Goal: Find specific page/section: Find specific page/section

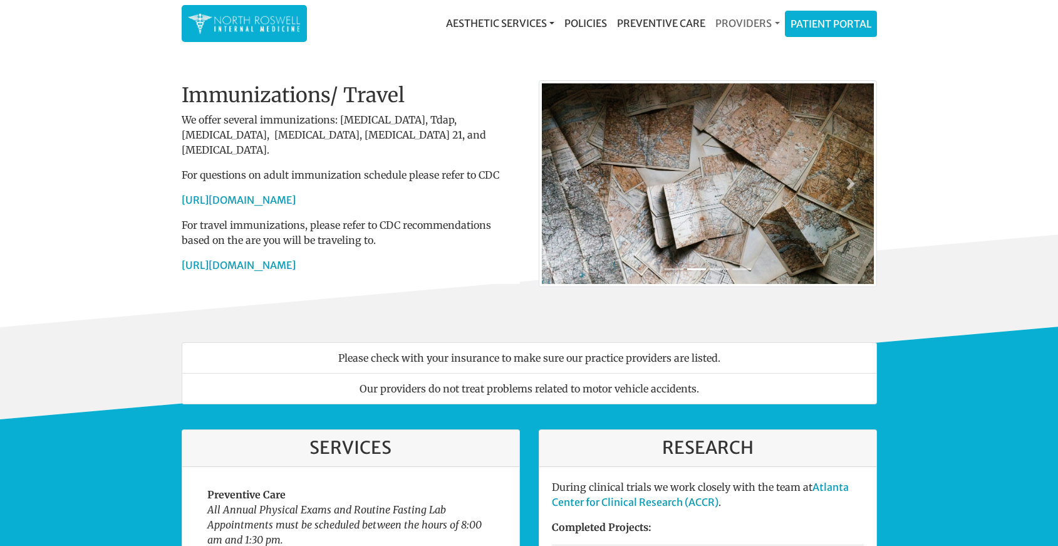
click at [723, 19] on link "Providers" at bounding box center [747, 23] width 74 height 25
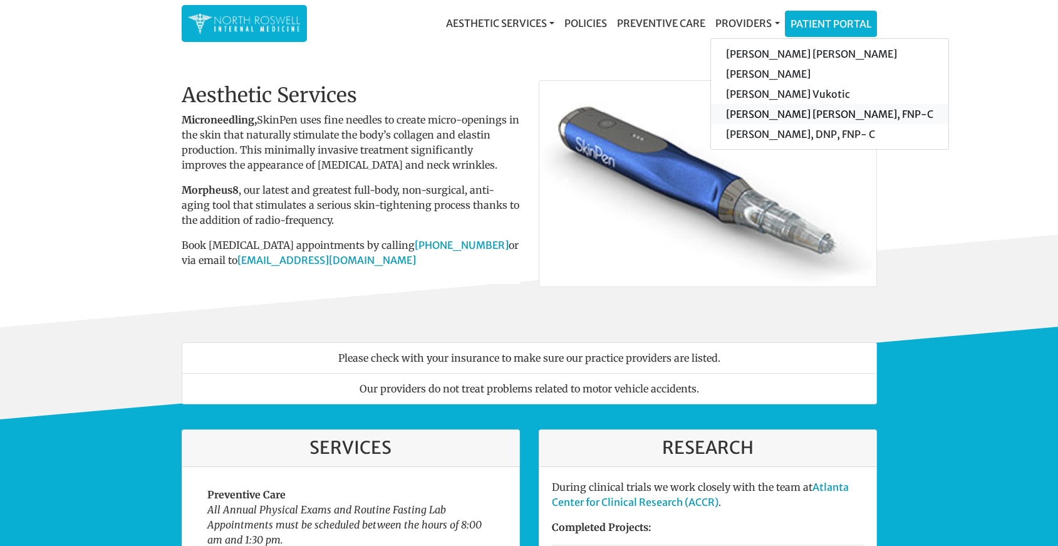
click at [734, 115] on link "[PERSON_NAME] [PERSON_NAME], FNP-C" at bounding box center [829, 114] width 237 height 20
